Goal: Transaction & Acquisition: Purchase product/service

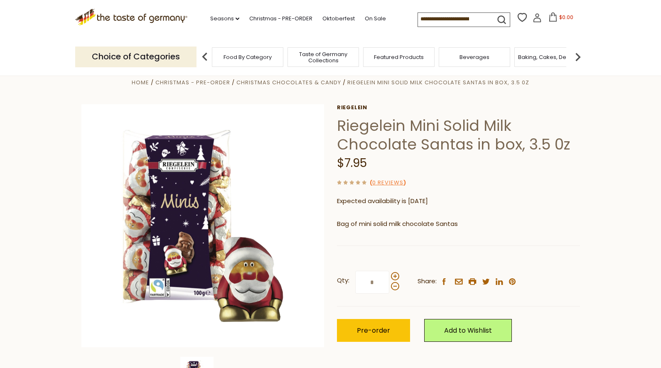
scroll to position [19, 0]
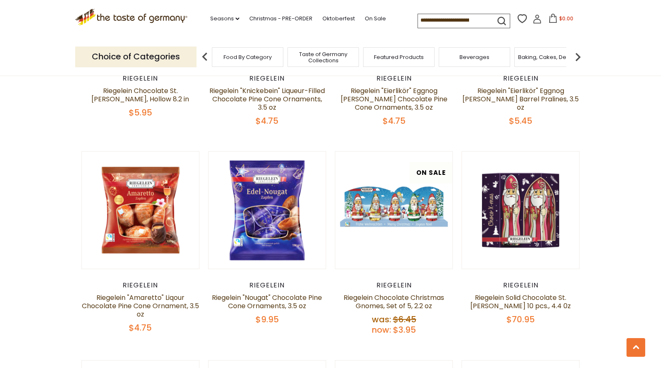
scroll to position [409, 0]
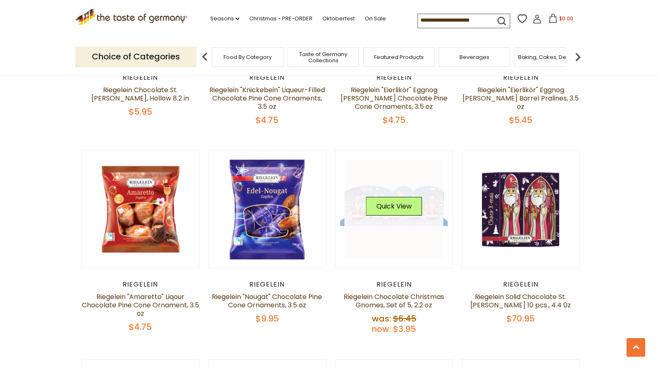
click at [416, 202] on div "Quick View" at bounding box center [393, 209] width 99 height 99
click at [420, 185] on link at bounding box center [393, 209] width 99 height 99
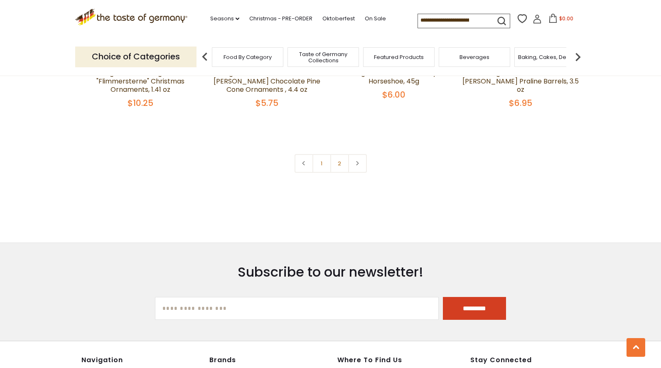
scroll to position [1746, 0]
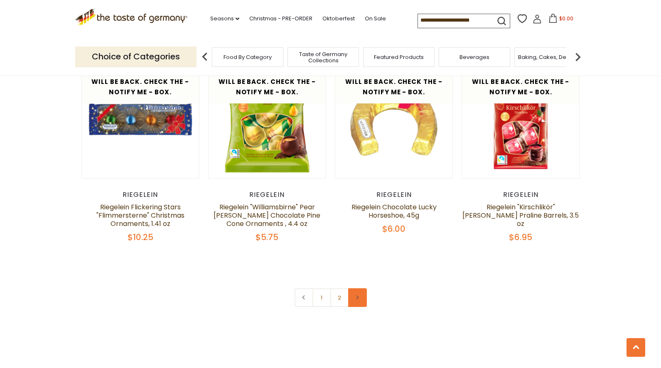
click at [356, 295] on icon at bounding box center [357, 297] width 5 height 4
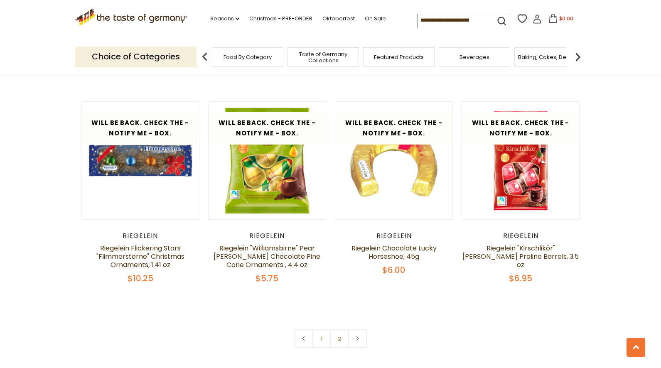
scroll to position [1704, 0]
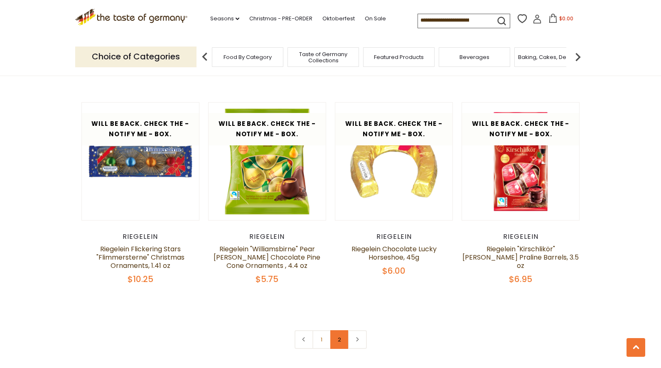
click at [336, 335] on link "2" at bounding box center [339, 339] width 19 height 19
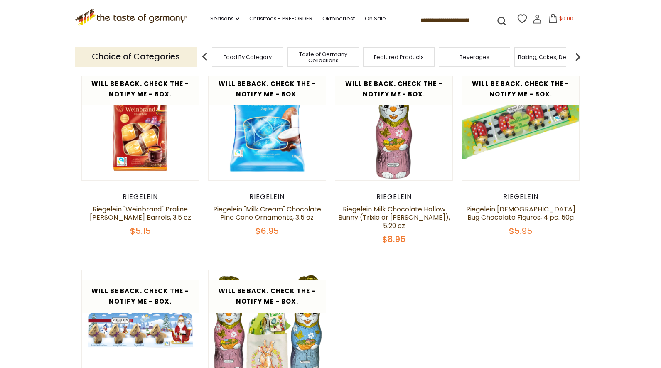
scroll to position [78, 0]
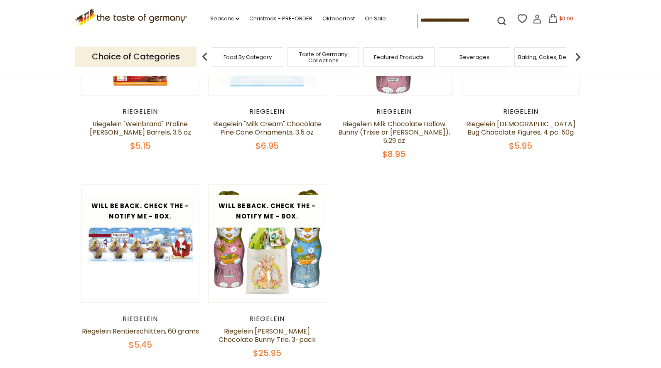
scroll to position [192, 0]
